Goal: Ask a question

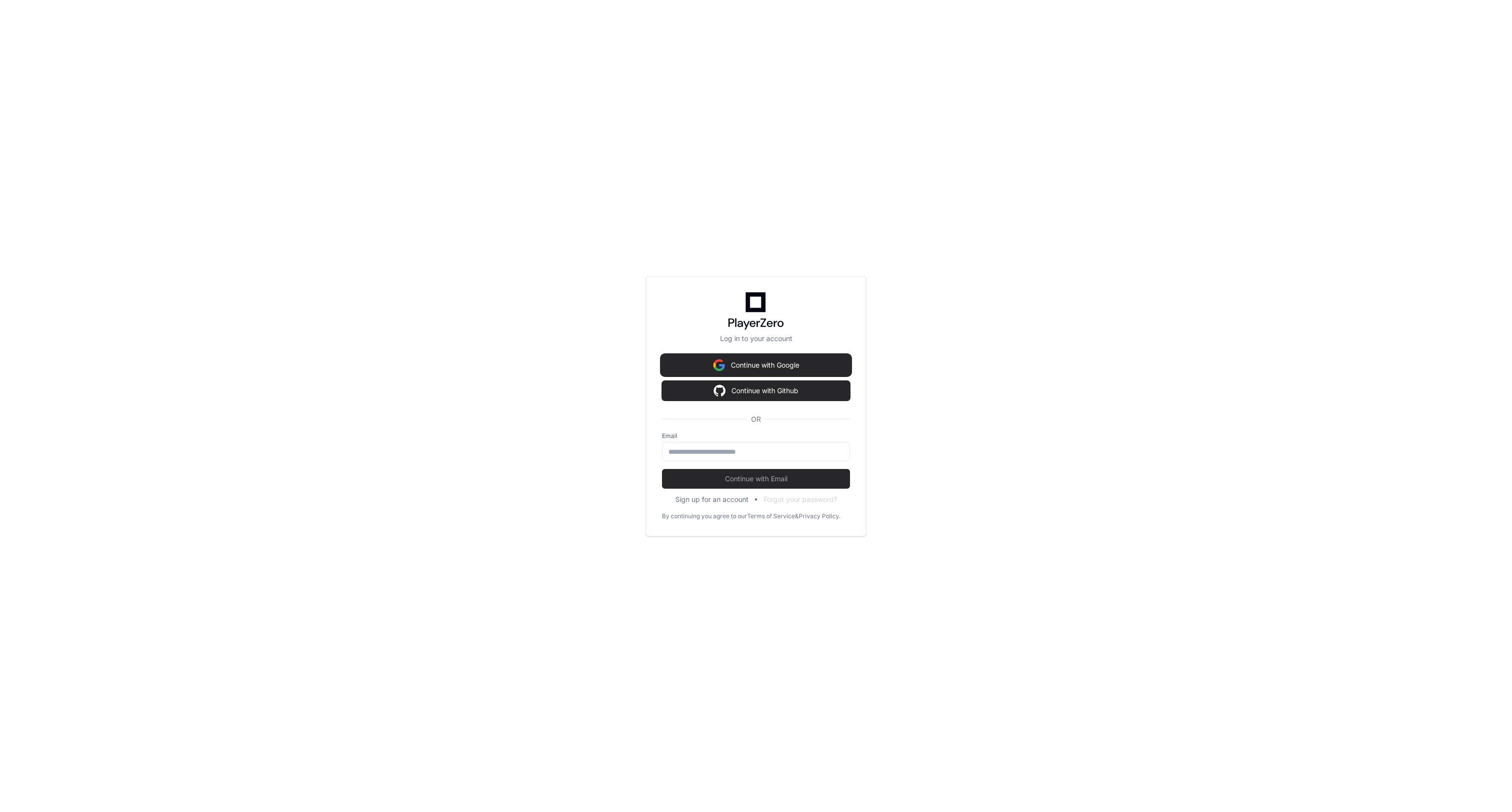
click at [730, 362] on button "Continue with Google" at bounding box center [756, 365] width 188 height 20
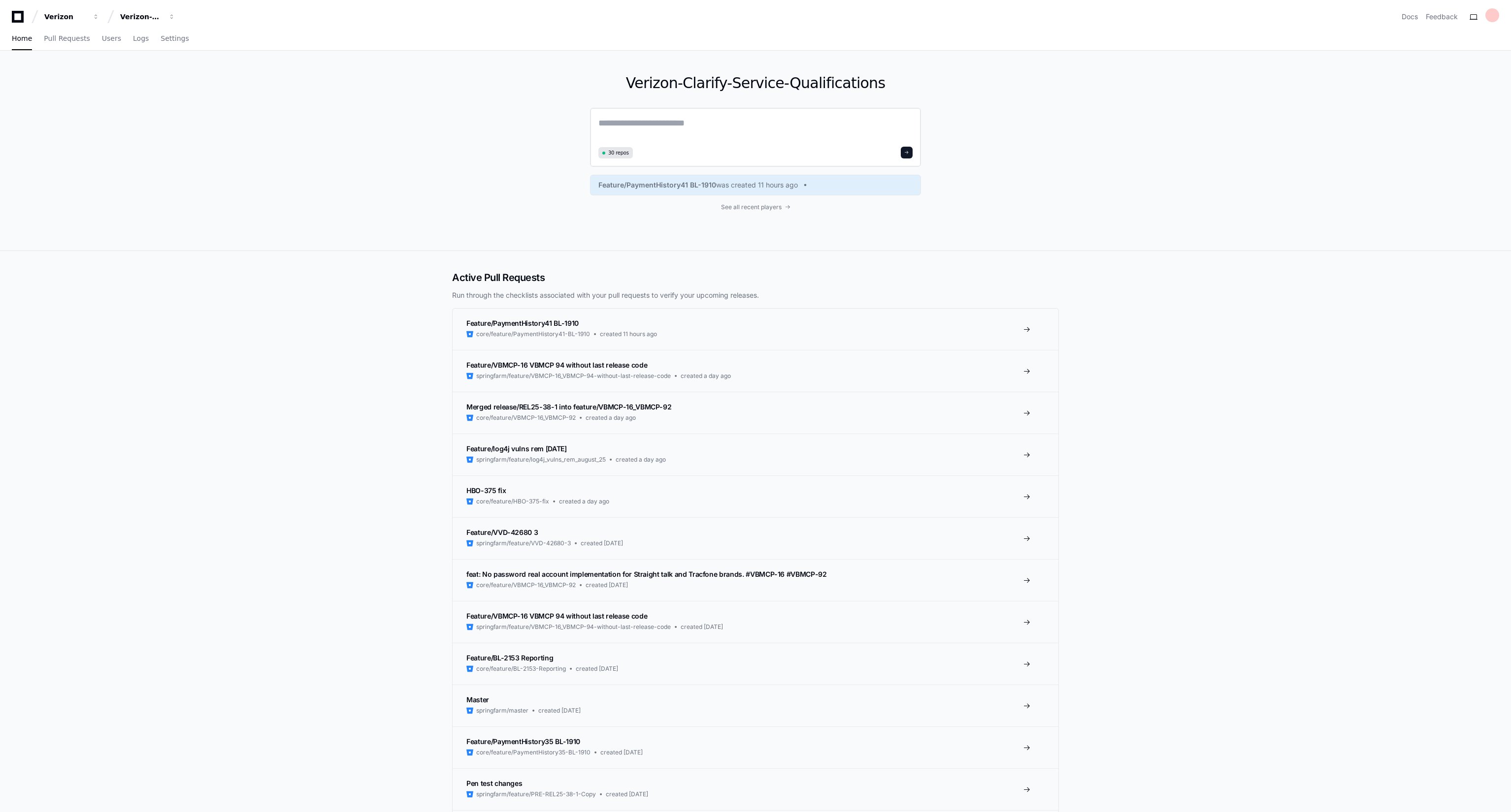
click at [712, 132] on textarea at bounding box center [756, 130] width 314 height 28
click at [148, 17] on div "Verizon-Clarify-Service-Qualifications" at bounding box center [140, 16] width 42 height 10
click at [189, 149] on span "Verizon-Clarify-Resource-Management" at bounding box center [192, 154] width 113 height 12
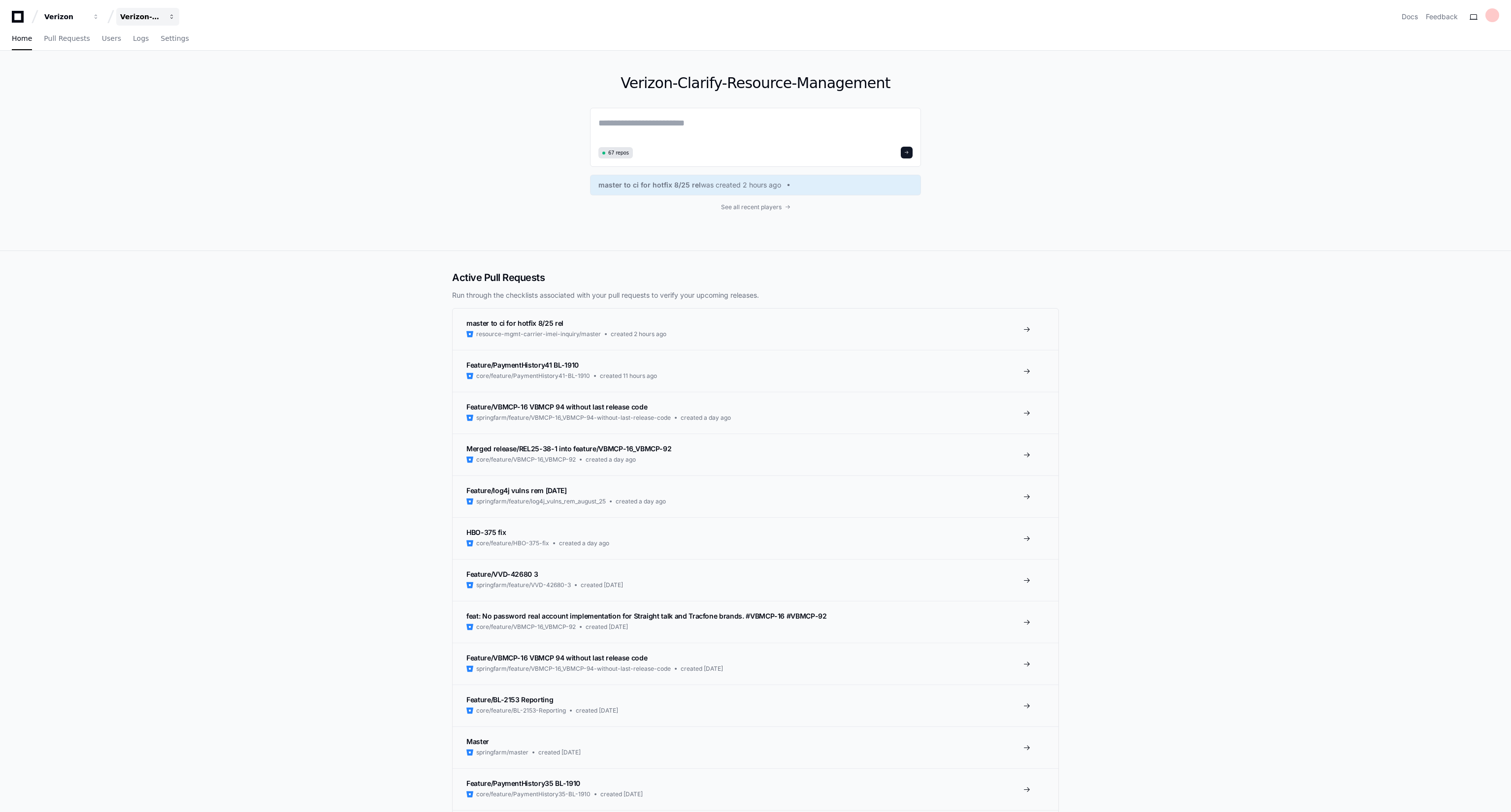
click at [152, 14] on div "Verizon-Clarify-Resource-Management" at bounding box center [140, 16] width 42 height 10
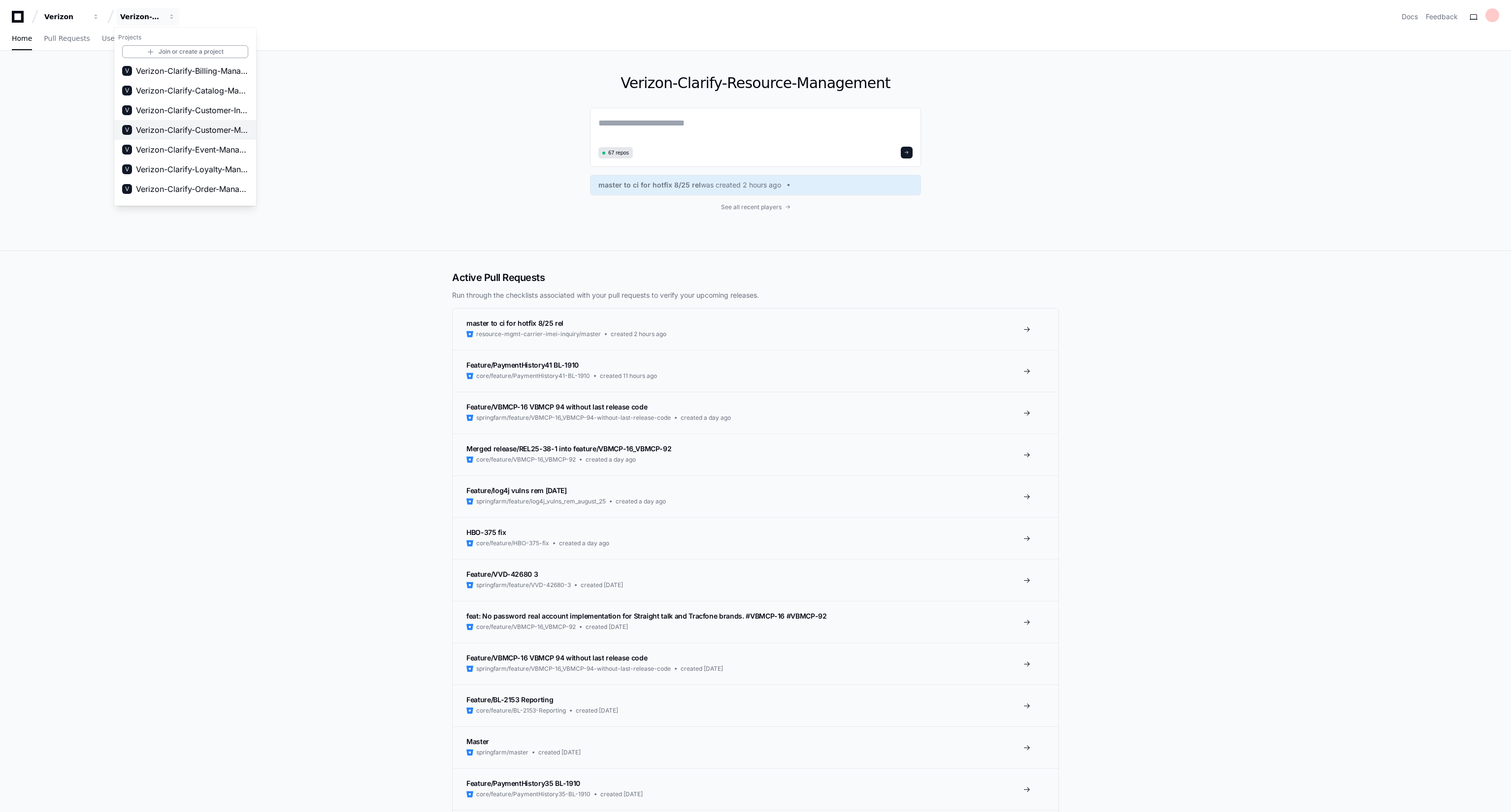
scroll to position [0, 0]
click at [648, 140] on textarea at bounding box center [756, 130] width 314 height 28
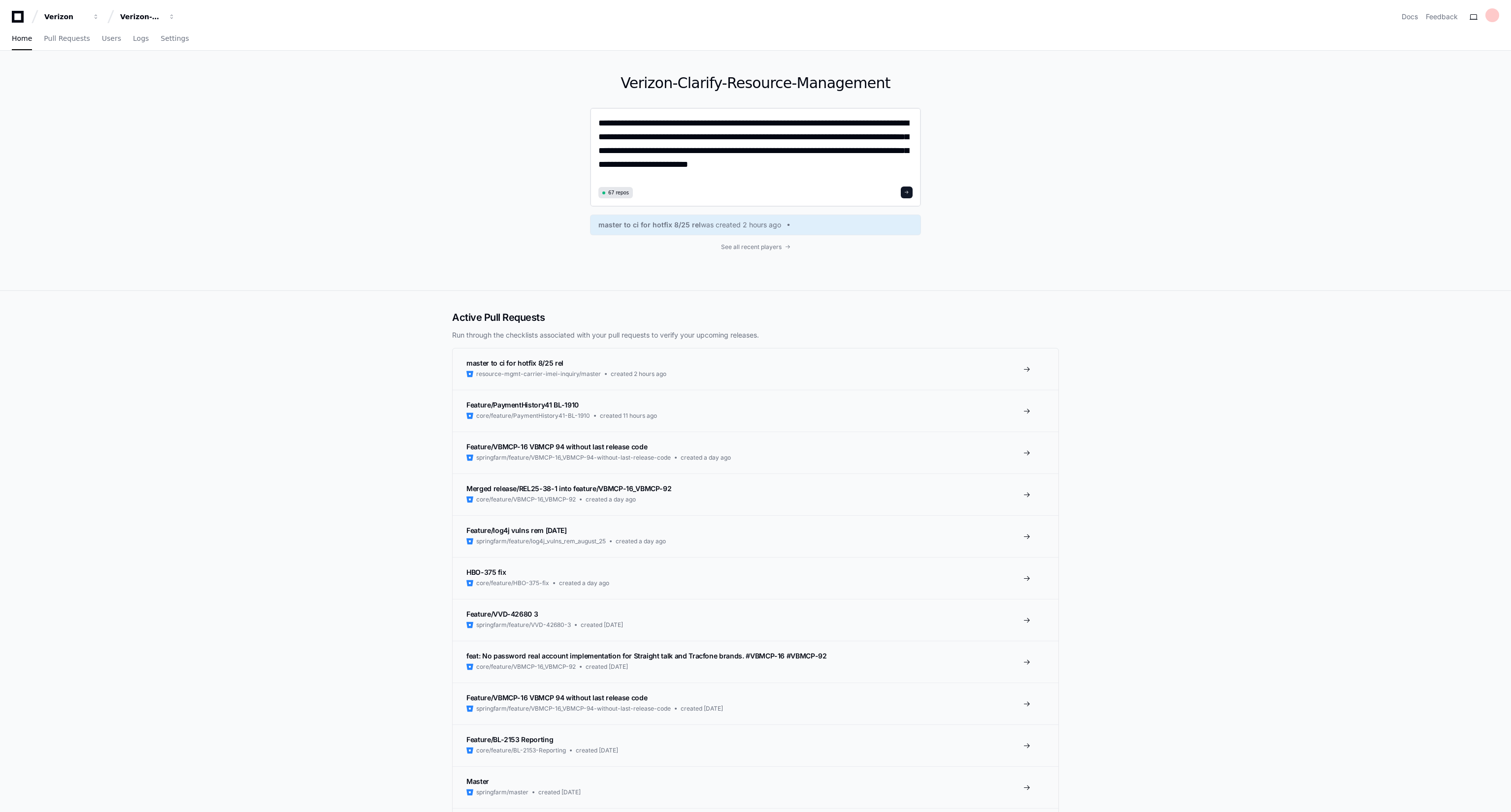
click at [692, 125] on textarea "**********" at bounding box center [756, 149] width 314 height 68
click at [816, 167] on textarea "**********" at bounding box center [756, 149] width 314 height 68
type textarea "**********"
click at [908, 192] on span at bounding box center [906, 192] width 5 height 5
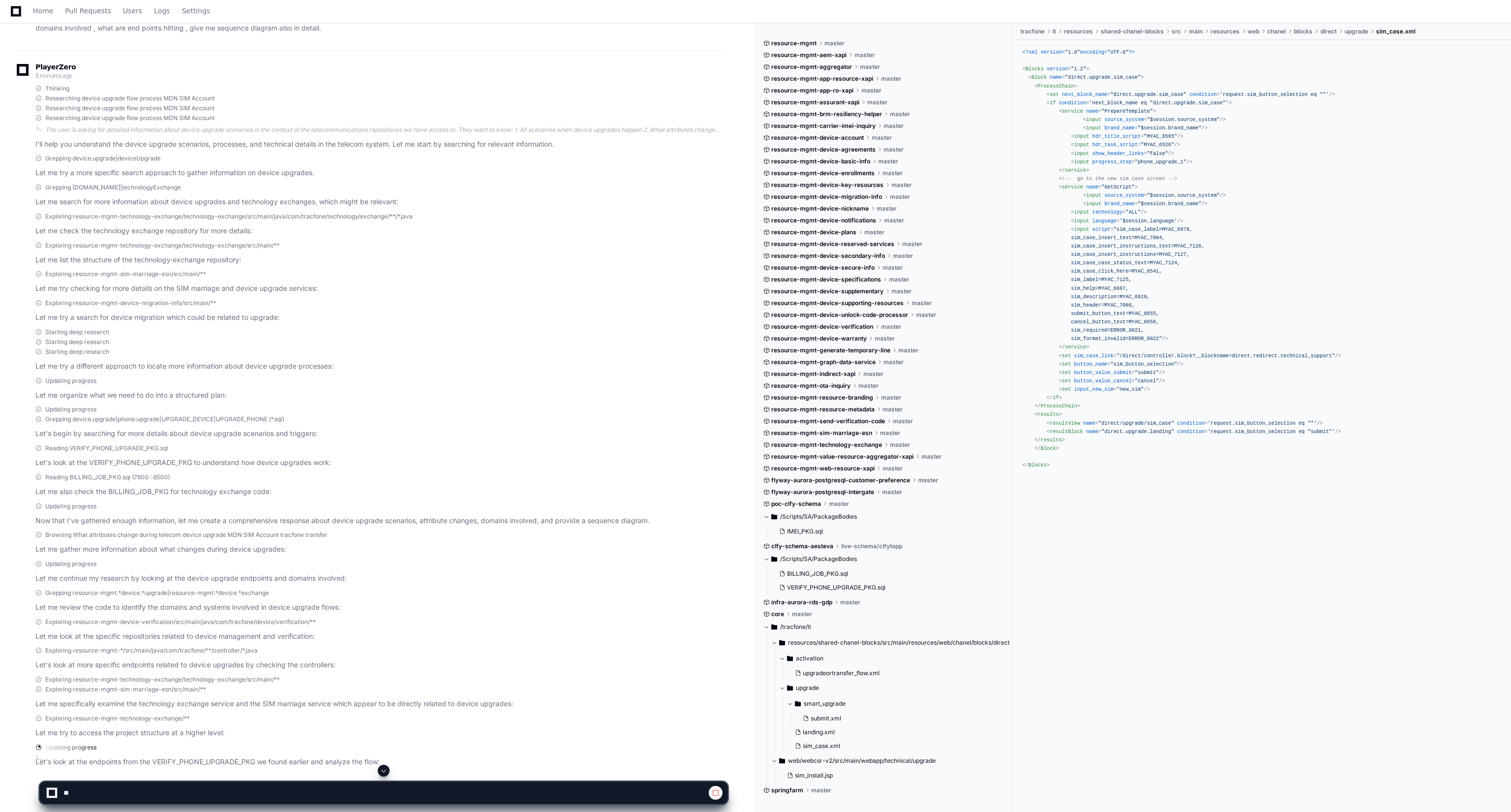
scroll to position [166, 0]
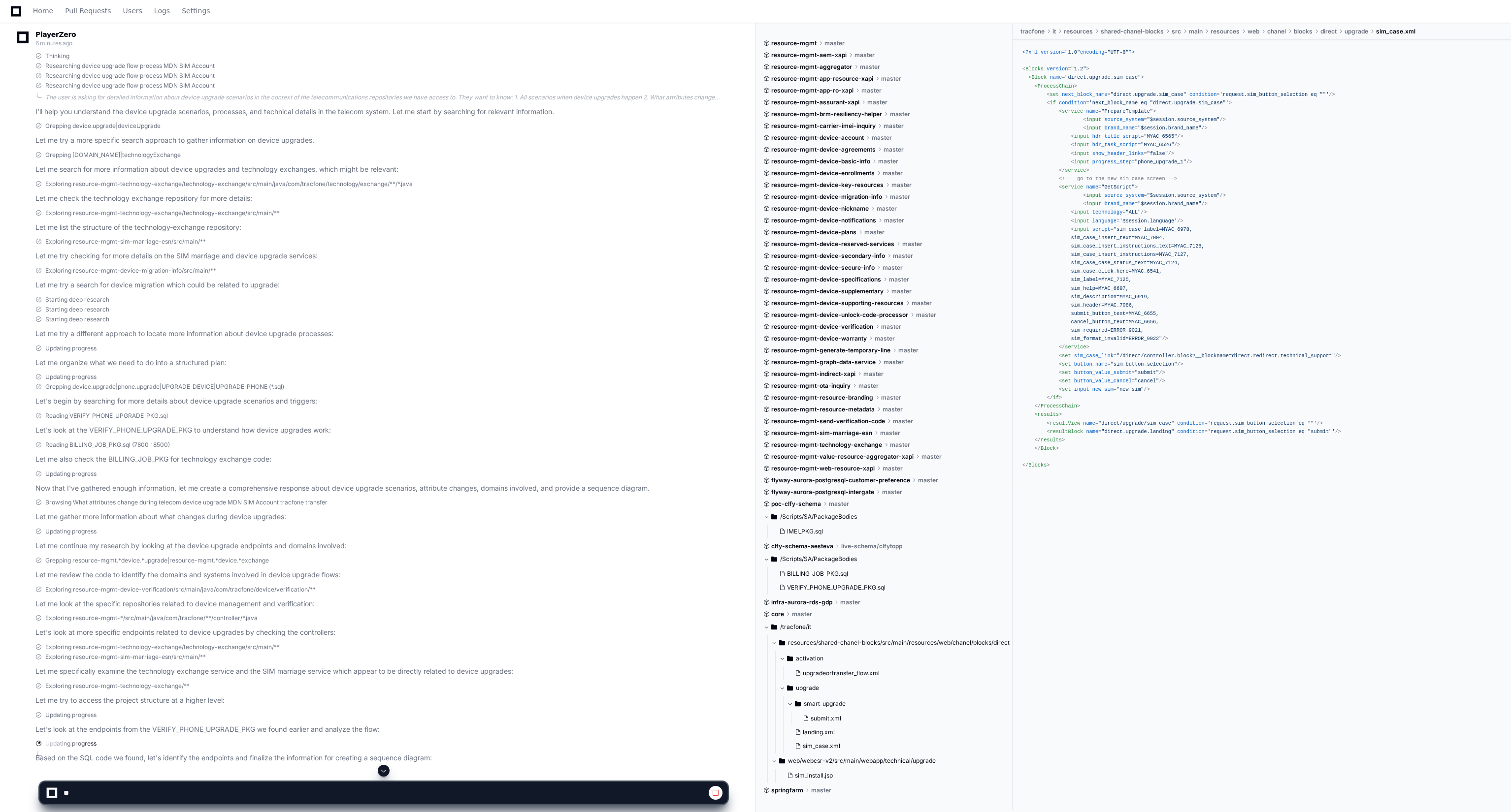
click at [392, 777] on app-app-chat-input at bounding box center [384, 785] width 689 height 40
click at [386, 770] on span at bounding box center [384, 771] width 8 height 8
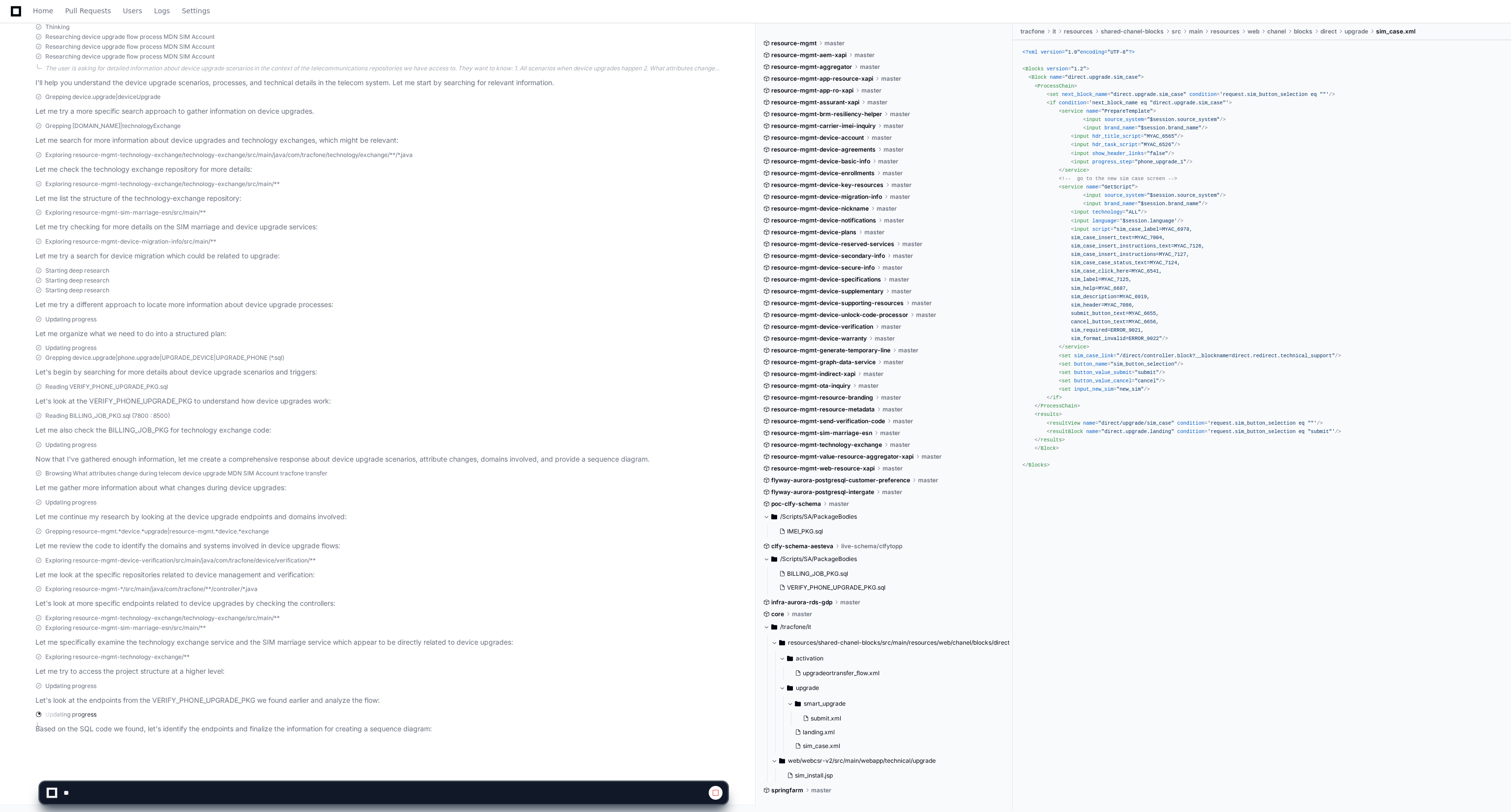
scroll to position [195, 0]
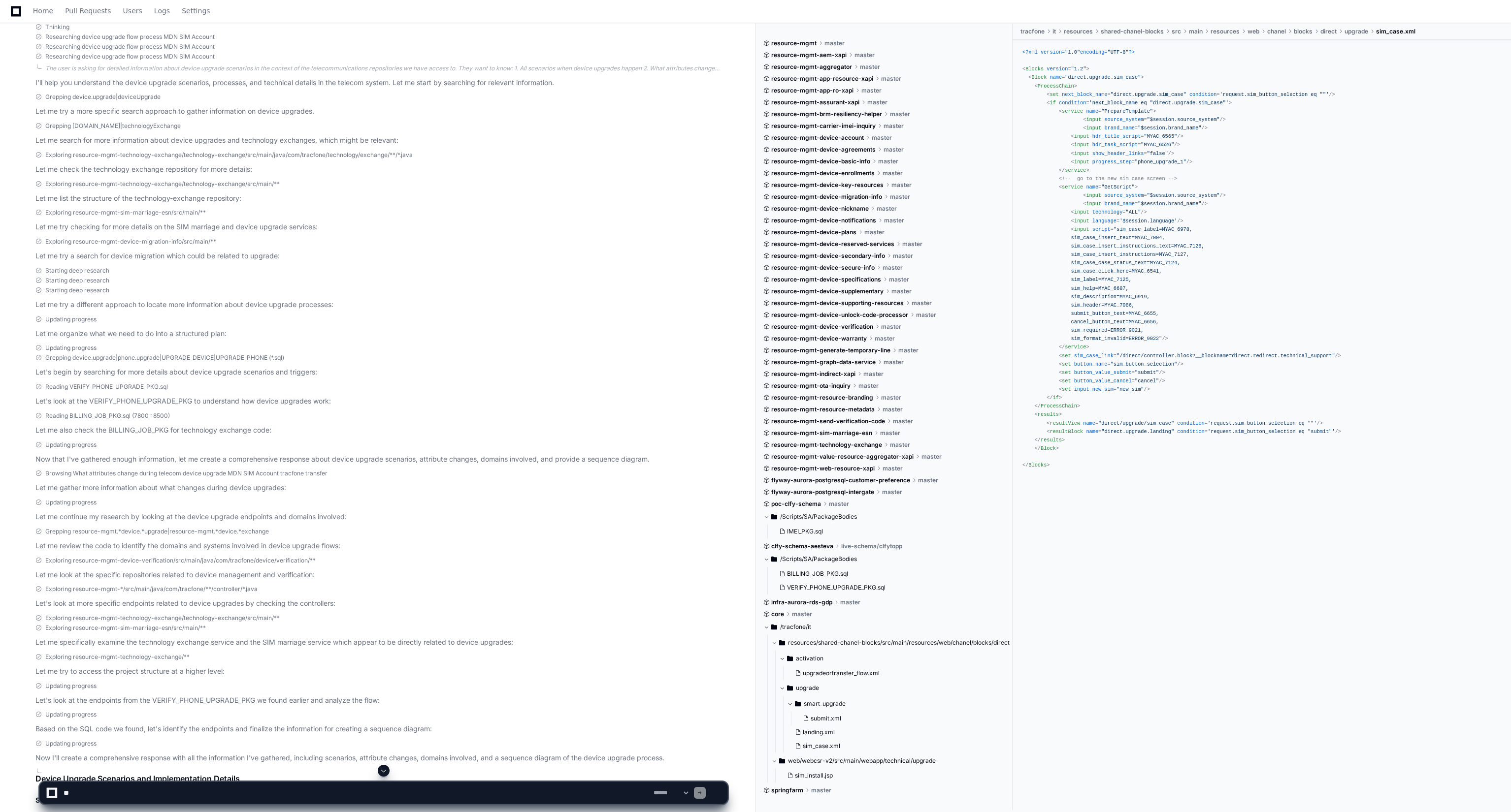
click at [386, 770] on span at bounding box center [384, 771] width 8 height 8
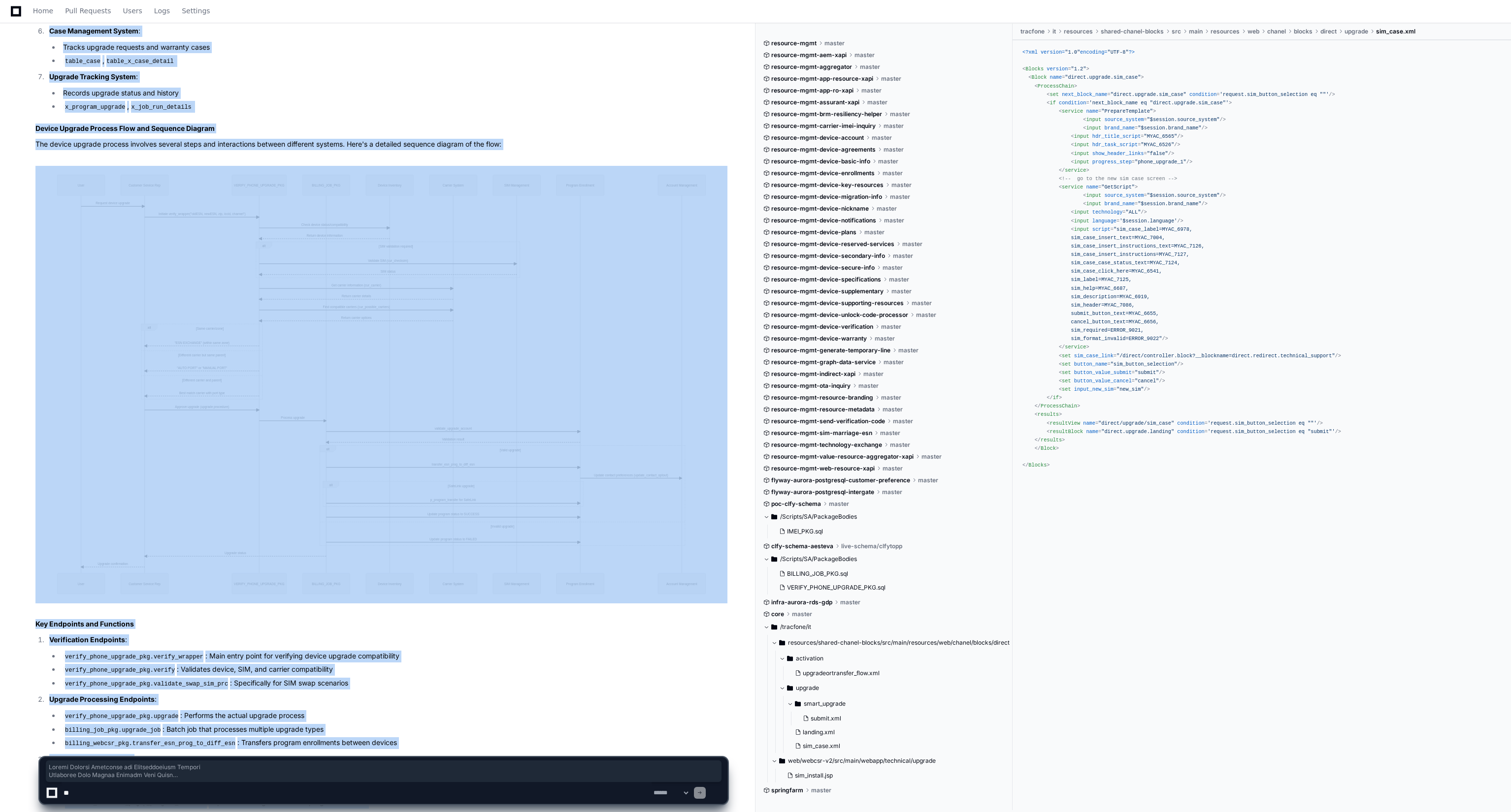
scroll to position [2118, 0]
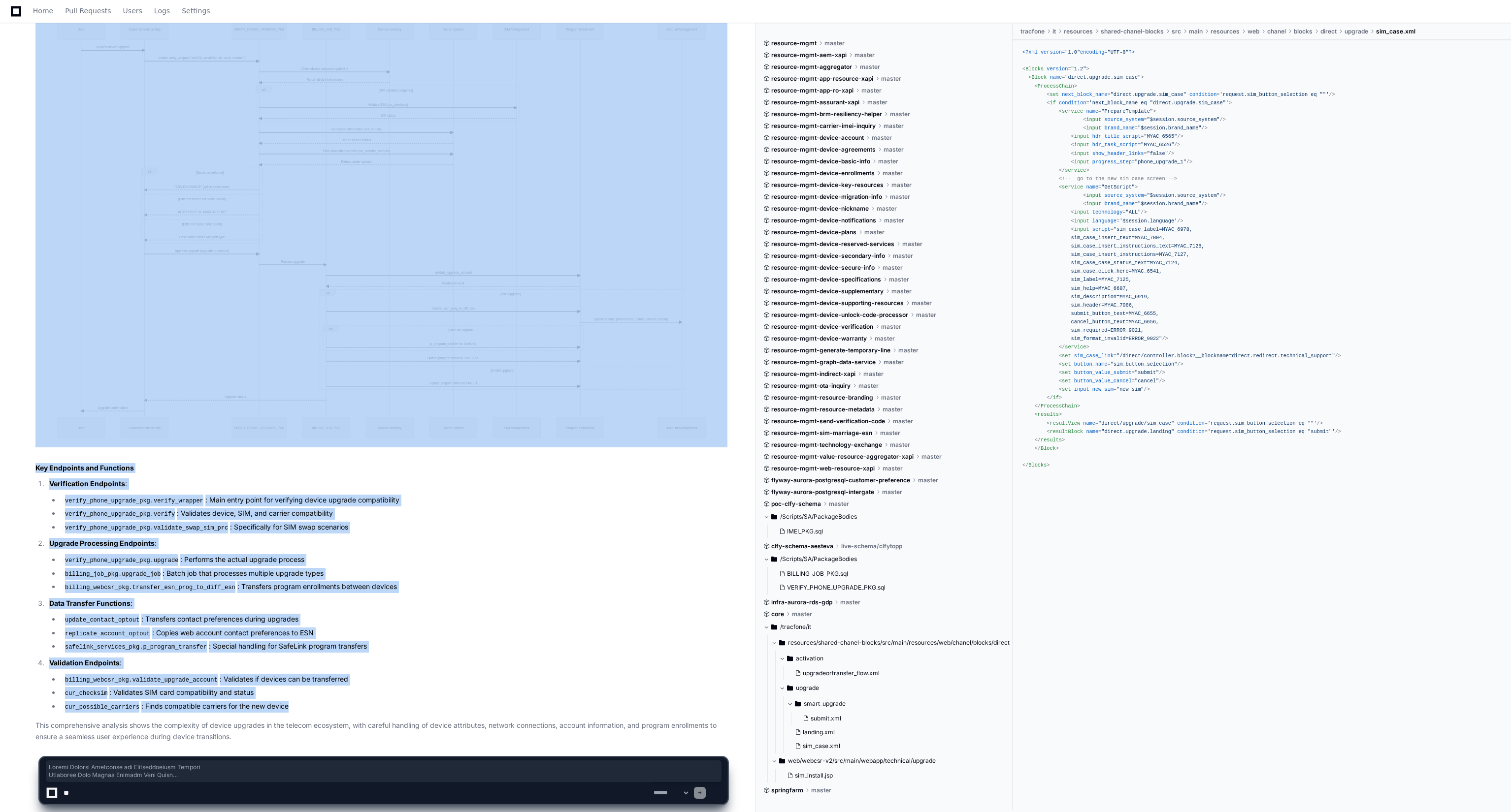
drag, startPoint x: 33, startPoint y: 367, endPoint x: 283, endPoint y: 693, distance: 410.8
copy article "Device Upgrade Scenarios and Implementation Details Scenarios When Device Upgra…"
click at [401, 510] on li "verify_phone_upgrade_pkg.verify : Validates device, SIM, and carrier compatibil…" at bounding box center [394, 513] width 667 height 12
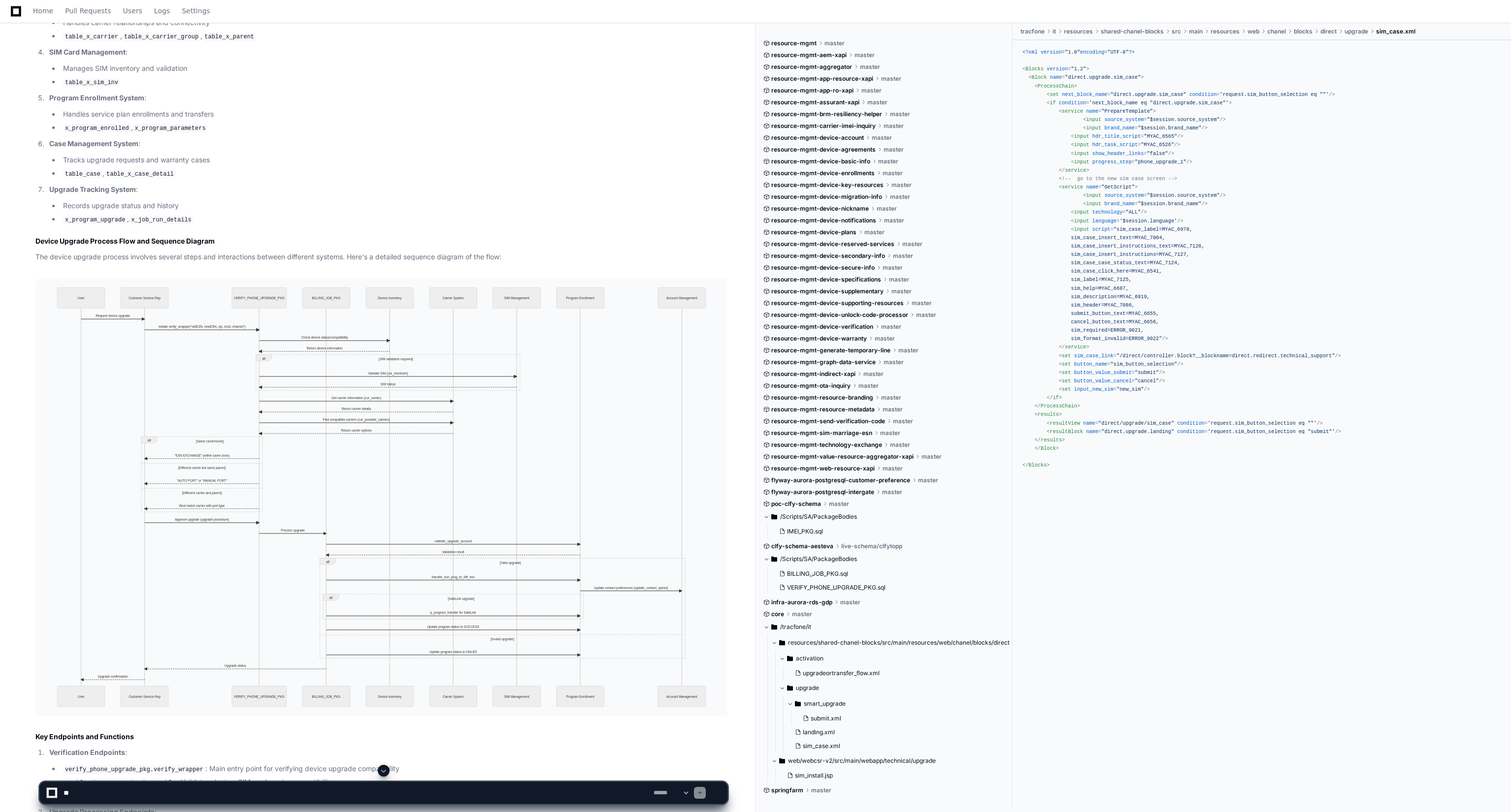
scroll to position [1849, 0]
click at [704, 284] on button at bounding box center [706, 283] width 14 height 14
click at [246, 789] on textarea at bounding box center [356, 793] width 590 height 22
click at [246, 797] on textarea at bounding box center [356, 793] width 590 height 22
click at [275, 796] on textarea at bounding box center [356, 793] width 590 height 22
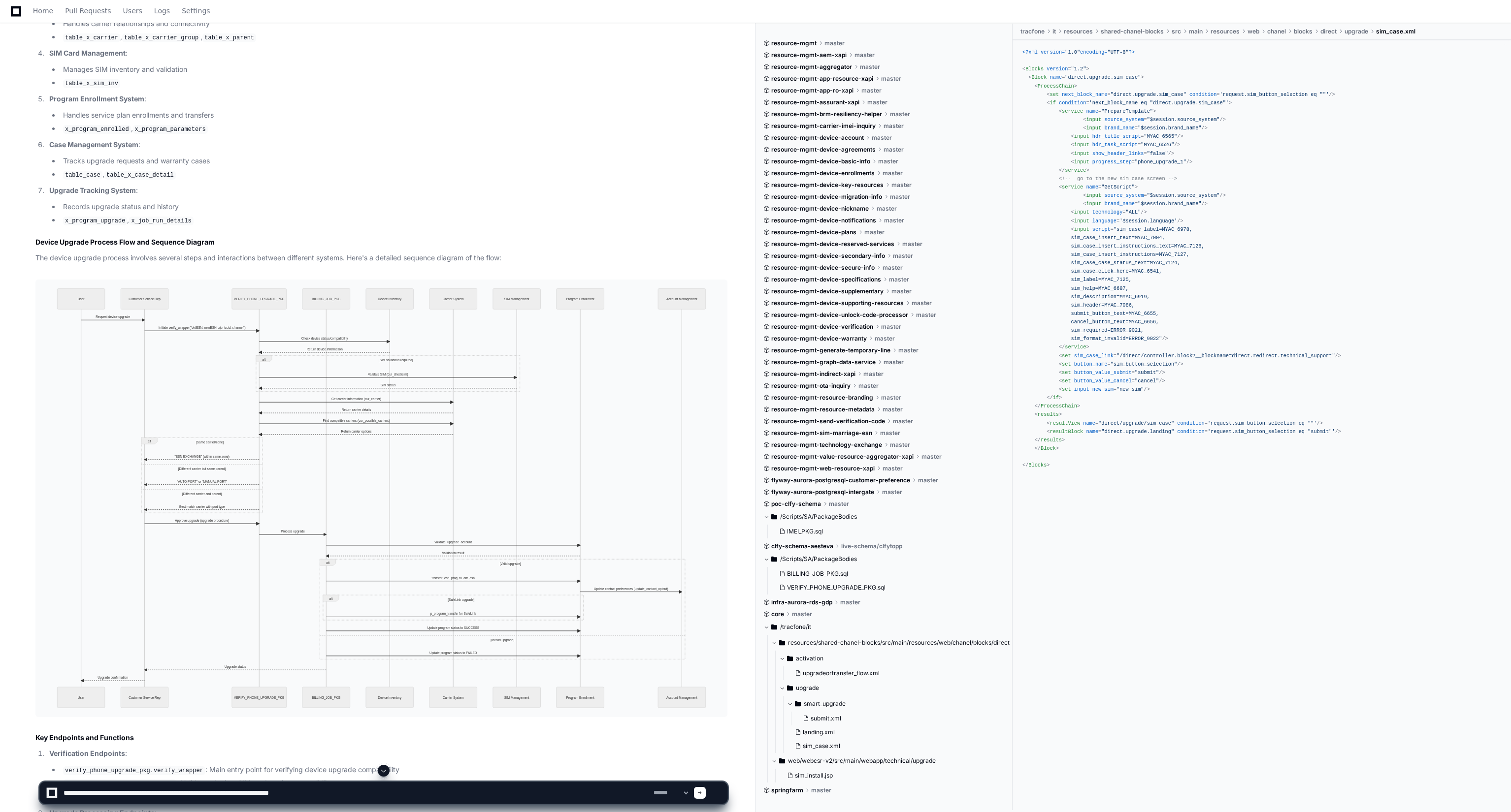
click at [366, 801] on textarea at bounding box center [356, 793] width 590 height 22
type textarea "**********"
click at [382, 769] on span at bounding box center [384, 771] width 8 height 8
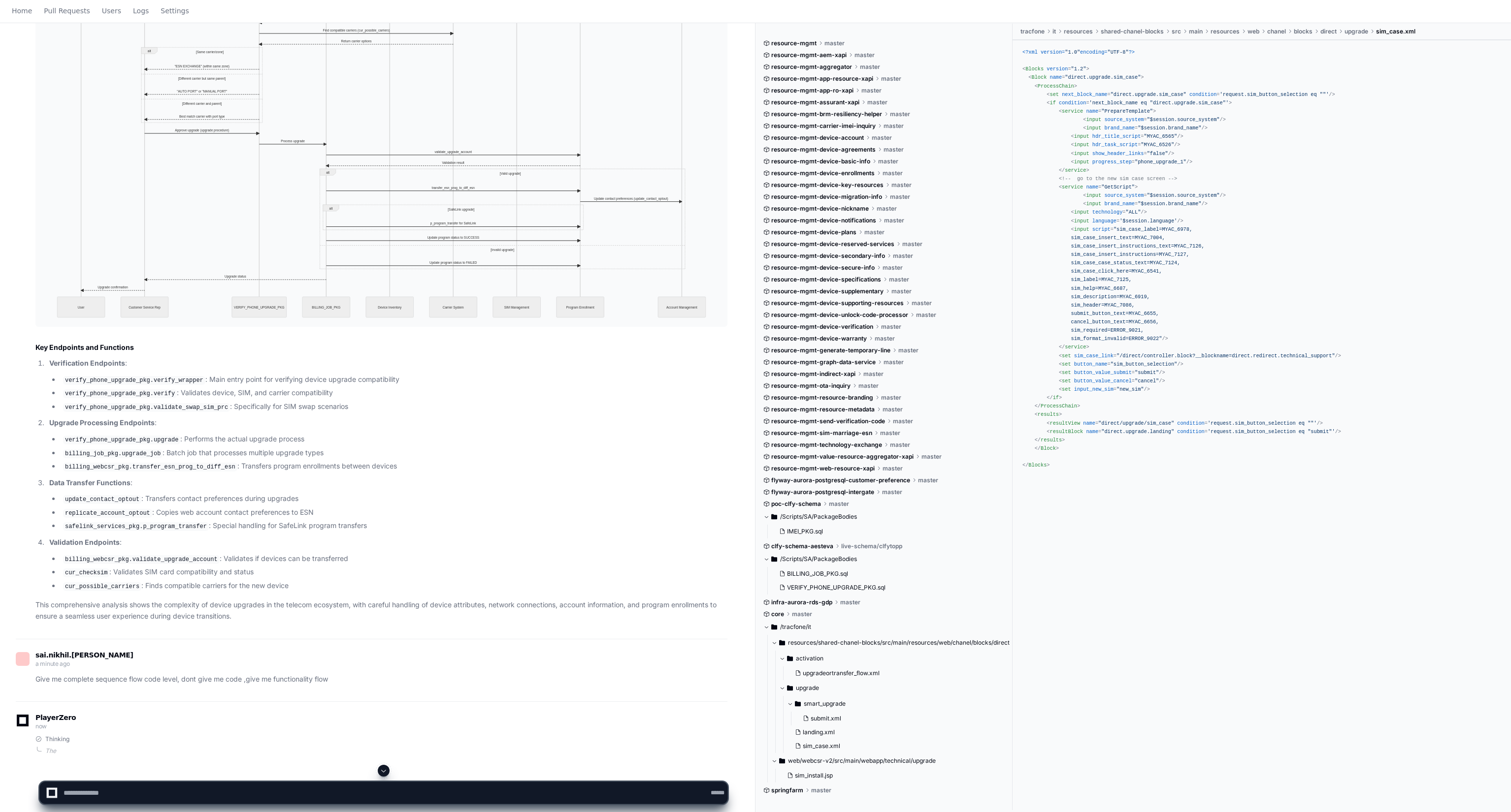
scroll to position [0, 0]
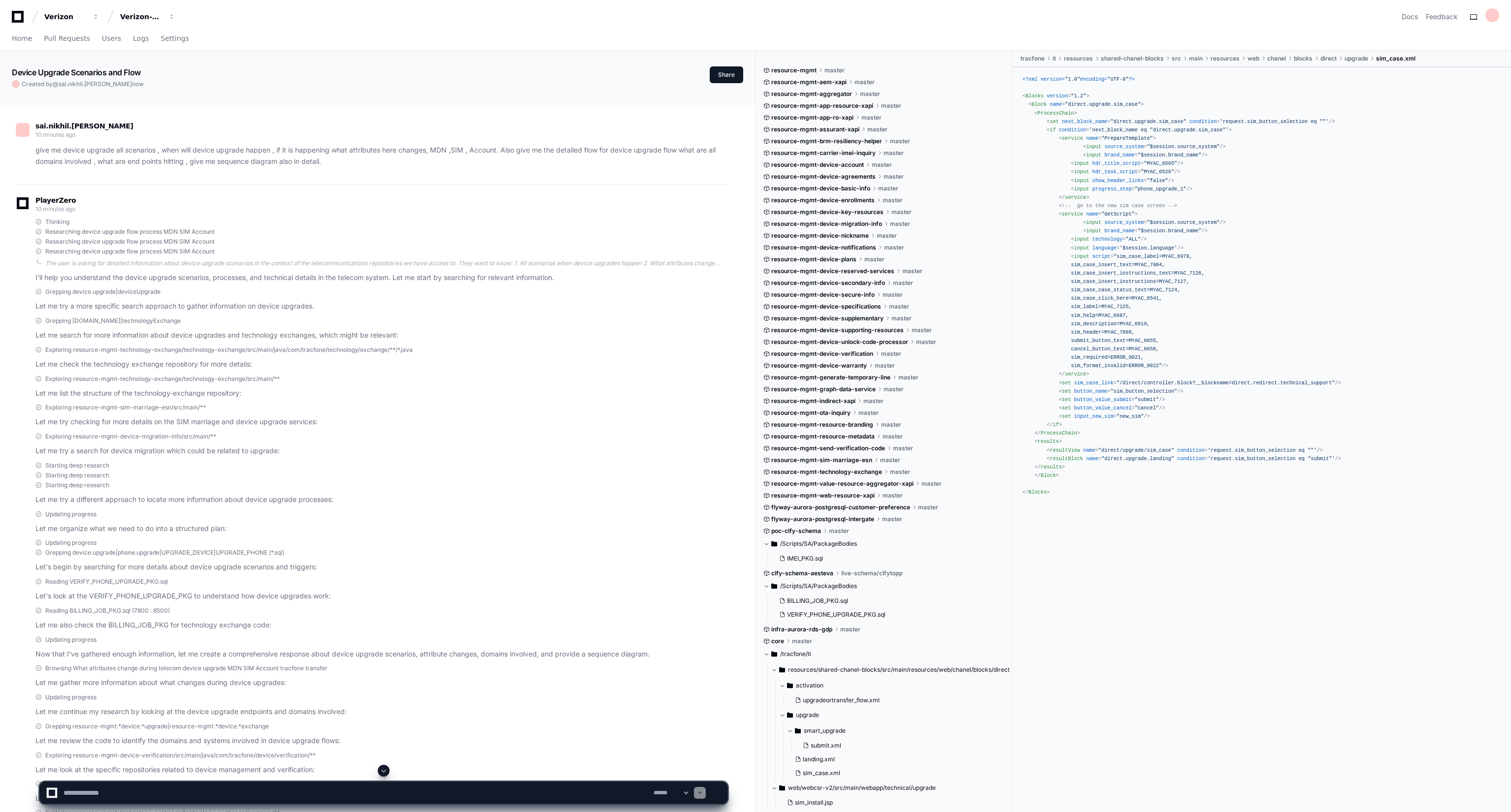
click at [385, 771] on span at bounding box center [384, 771] width 8 height 8
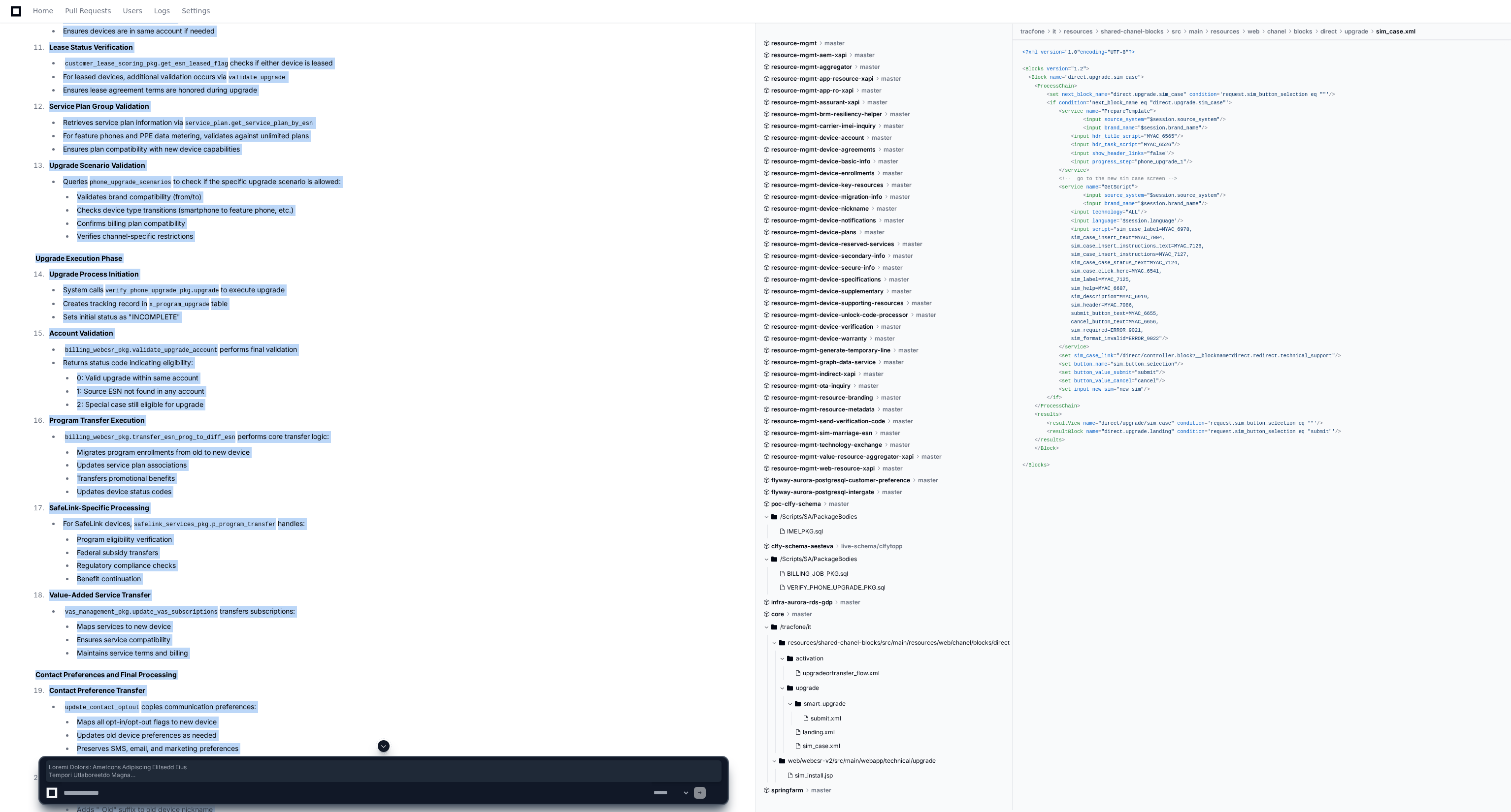
scroll to position [4200, 0]
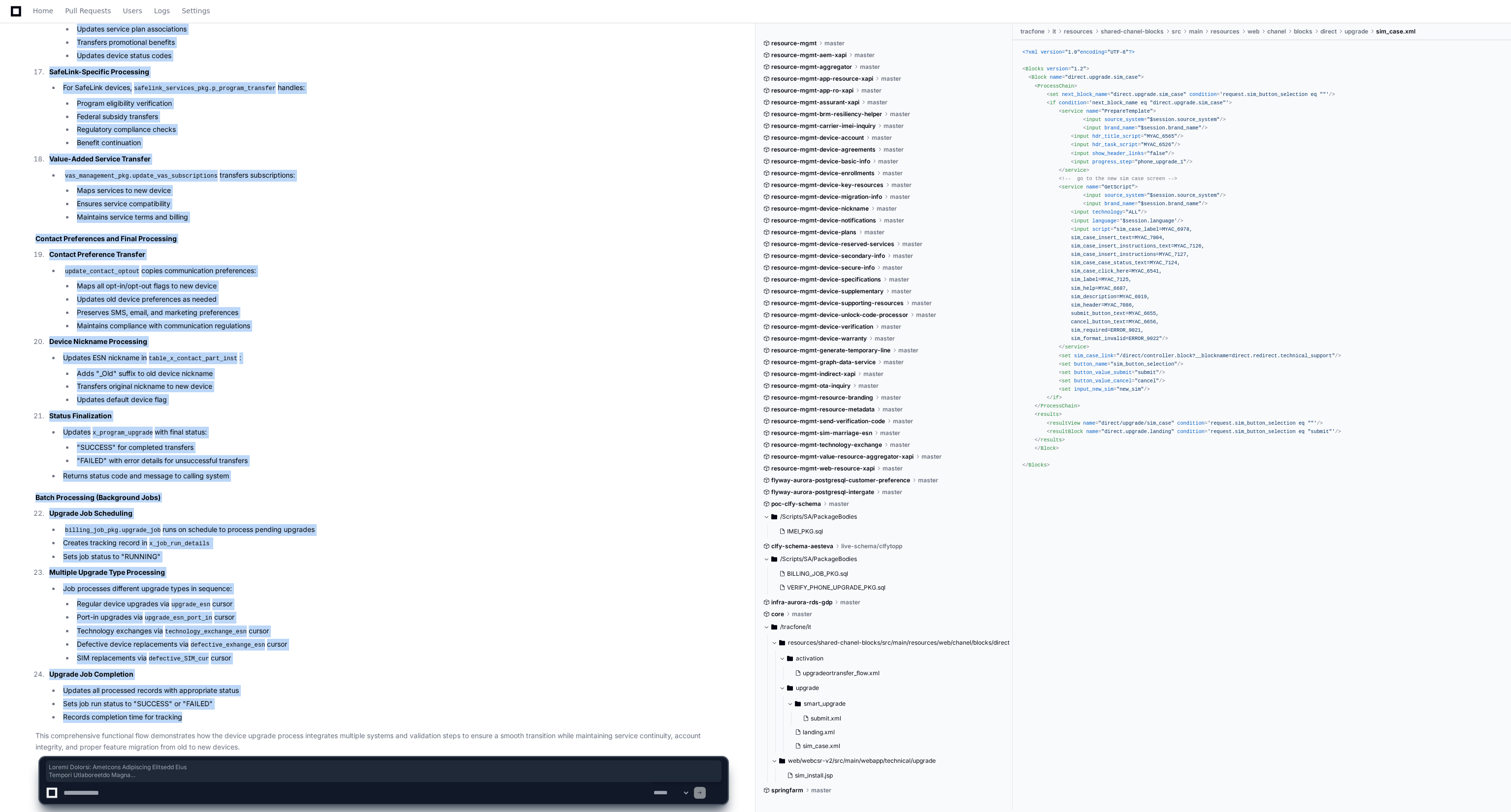
drag, startPoint x: 33, startPoint y: 230, endPoint x: 191, endPoint y: 691, distance: 487.3
copy article "Device Upgrade: Complete Functional Sequence Flow Initial Verification Phase En…"
click at [349, 533] on ul "billing_job_pkg.upgrade_job runs on schedule to process pending upgrades Create…" at bounding box center [388, 543] width 678 height 39
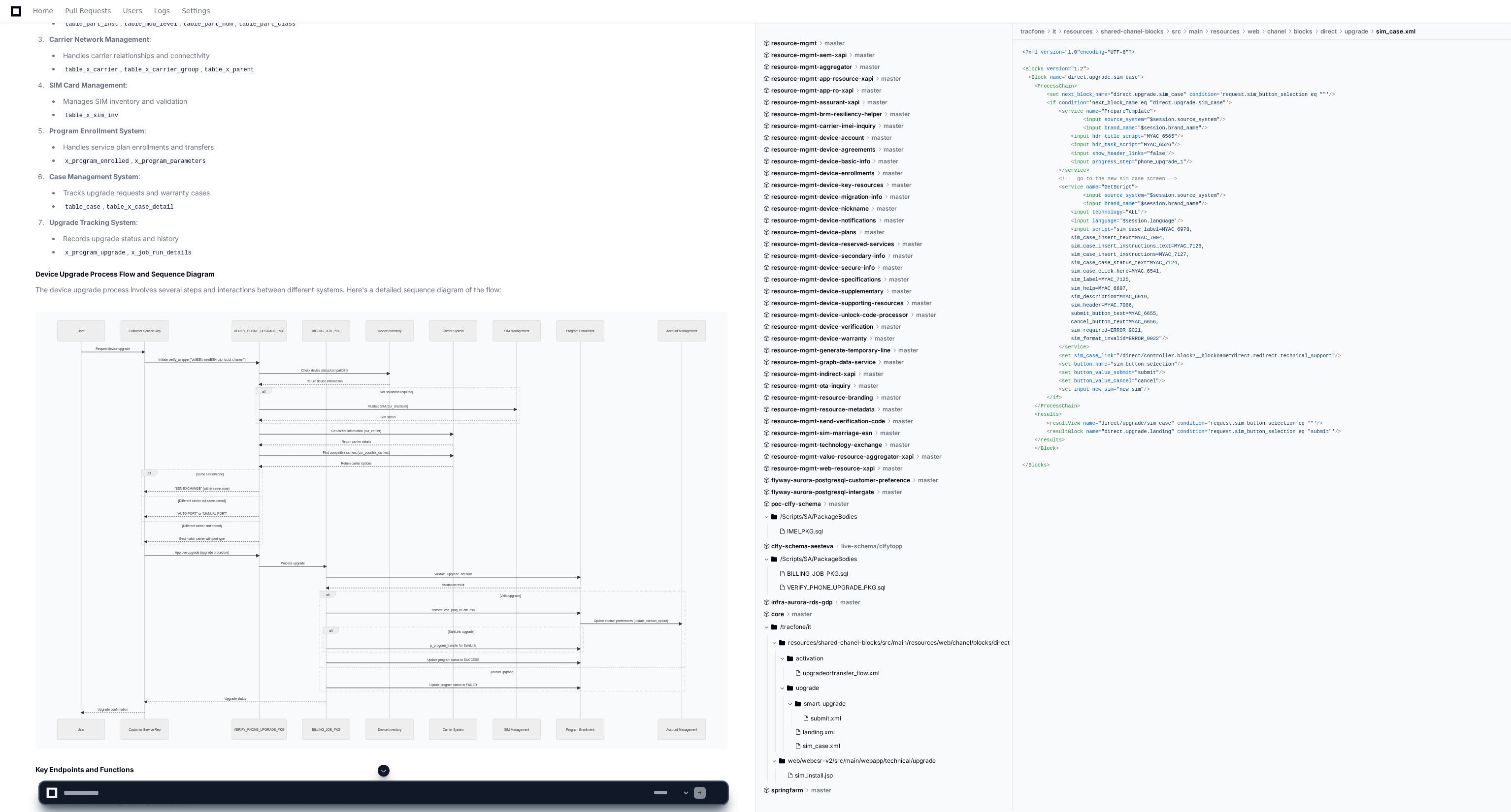
scroll to position [1744, 0]
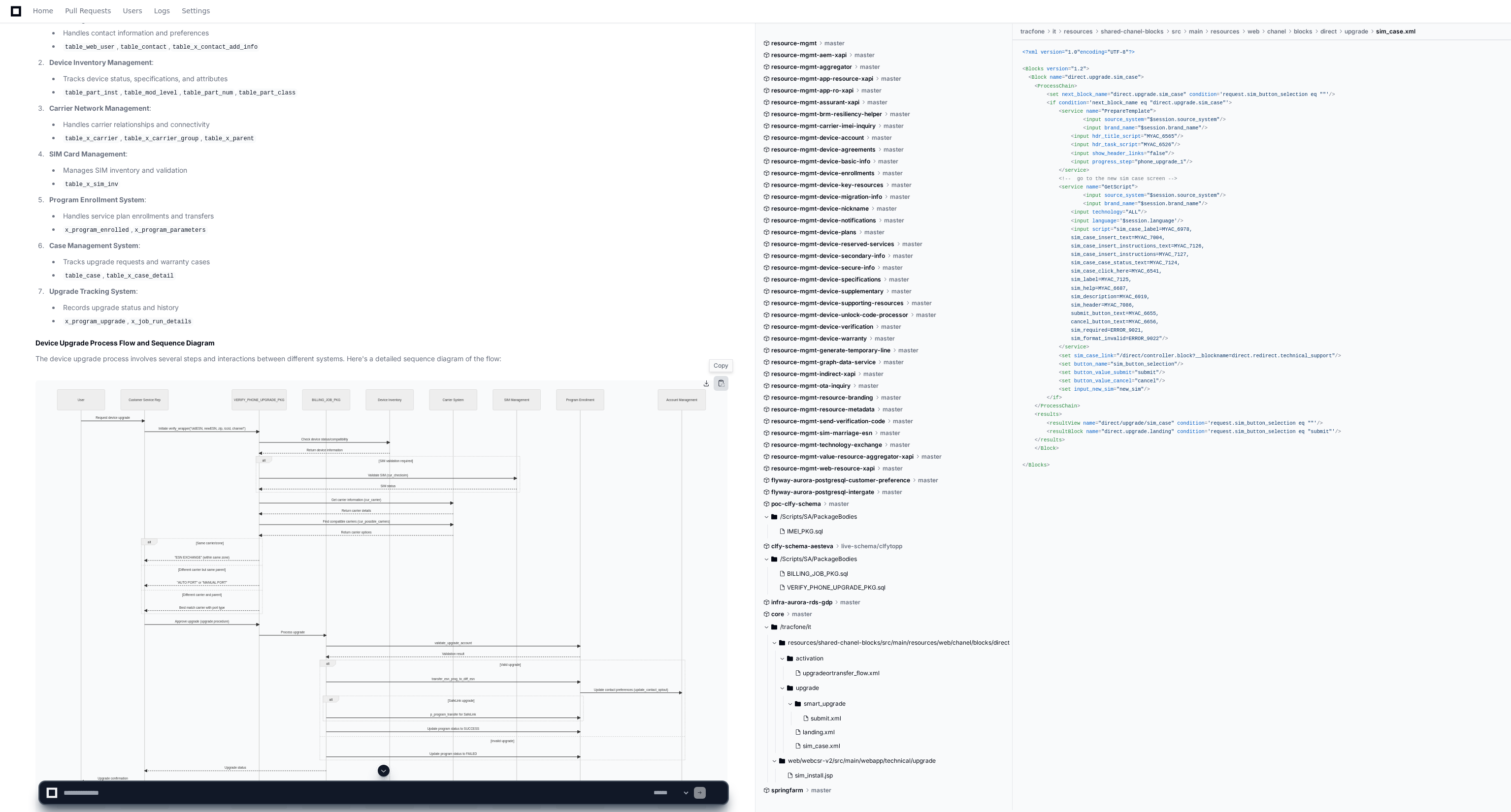
click at [722, 383] on button at bounding box center [720, 383] width 14 height 14
